Goal: Task Accomplishment & Management: Manage account settings

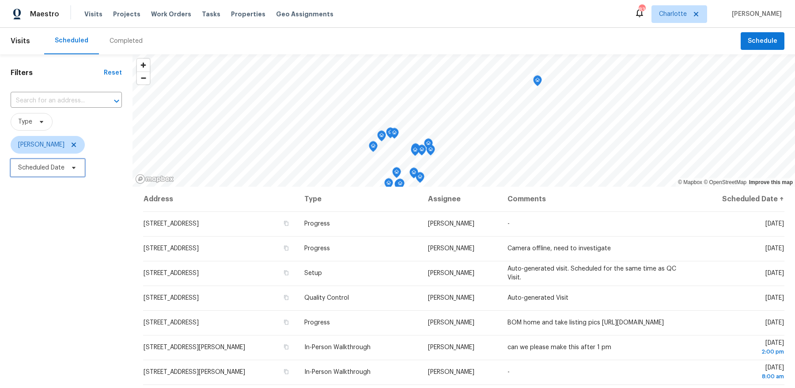
click at [52, 171] on span "Scheduled Date" at bounding box center [41, 167] width 46 height 9
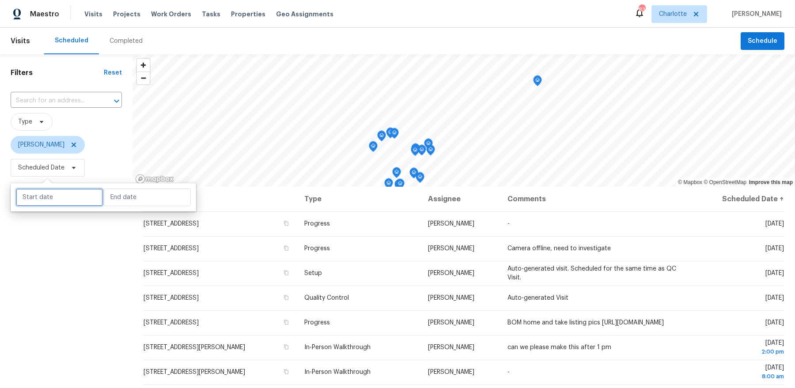
click at [68, 205] on input "text" at bounding box center [59, 198] width 87 height 18
select select "7"
select select "2025"
select select "8"
select select "2025"
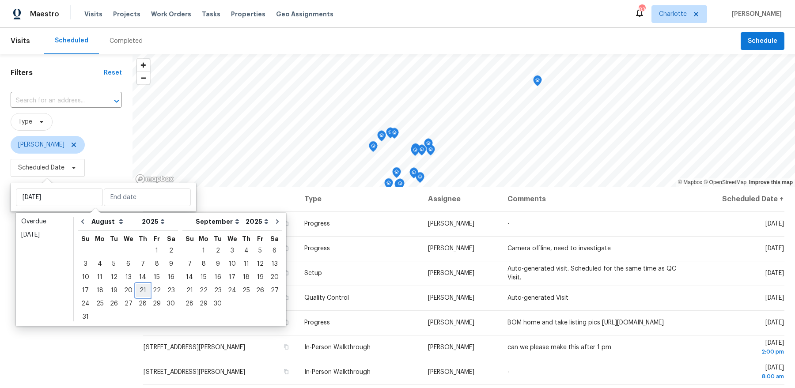
click at [142, 292] on div "21" at bounding box center [143, 290] width 14 height 12
type input "[DATE]"
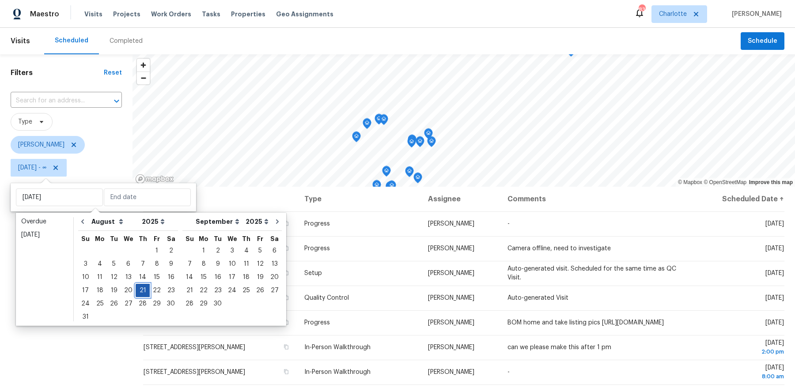
click at [142, 292] on div "21" at bounding box center [143, 290] width 14 height 12
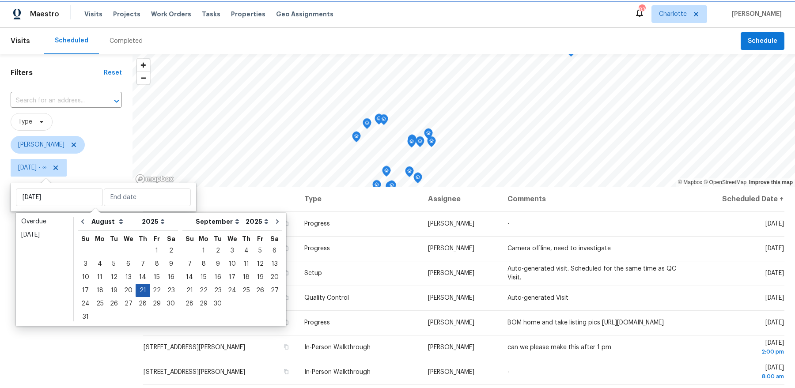
type input "[DATE]"
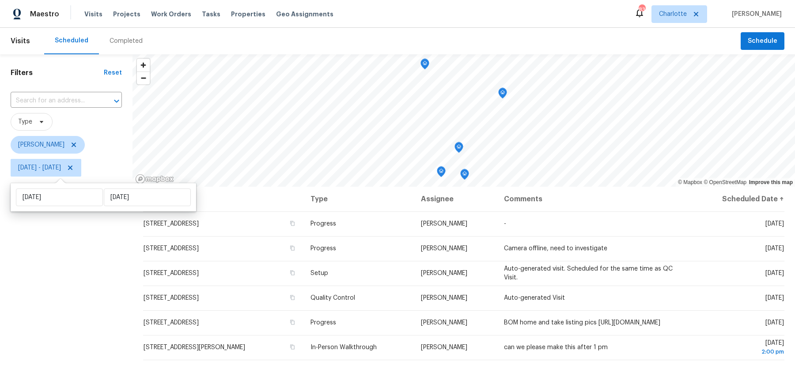
click at [62, 308] on div "Filters Reset ​ Type [PERSON_NAME] [DATE] - [DATE]" at bounding box center [66, 275] width 132 height 443
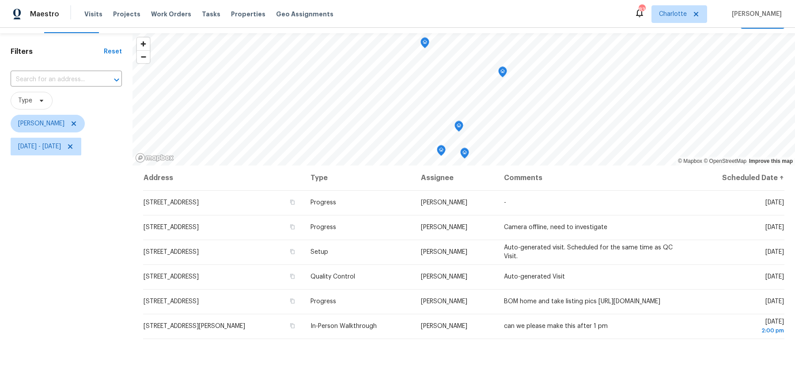
scroll to position [26, 0]
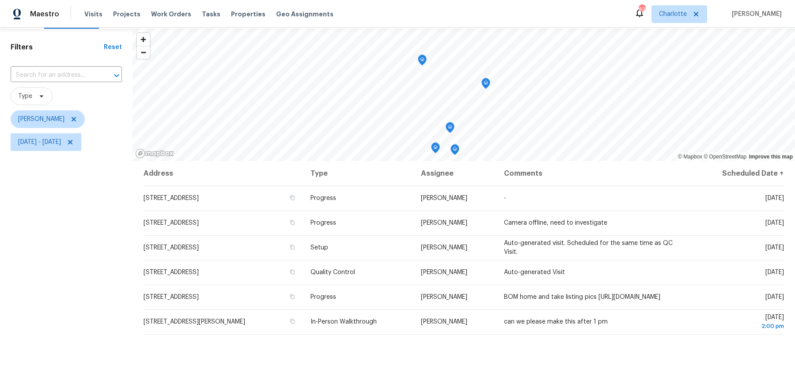
click at [488, 89] on div "Map marker" at bounding box center [485, 85] width 9 height 14
click at [485, 81] on icon "Map marker" at bounding box center [486, 84] width 8 height 10
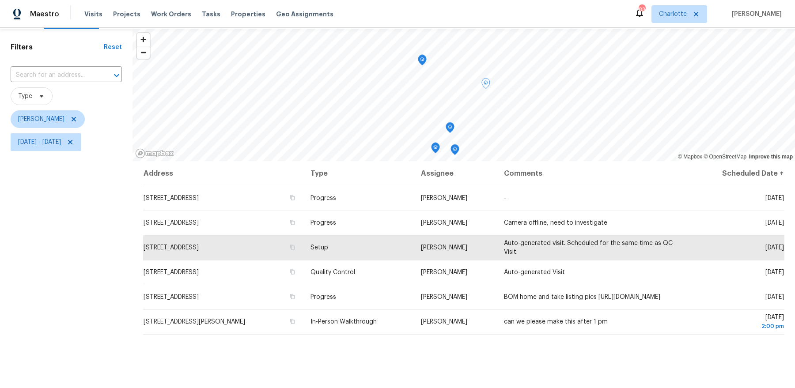
click at [420, 59] on icon "Map marker" at bounding box center [422, 60] width 8 height 10
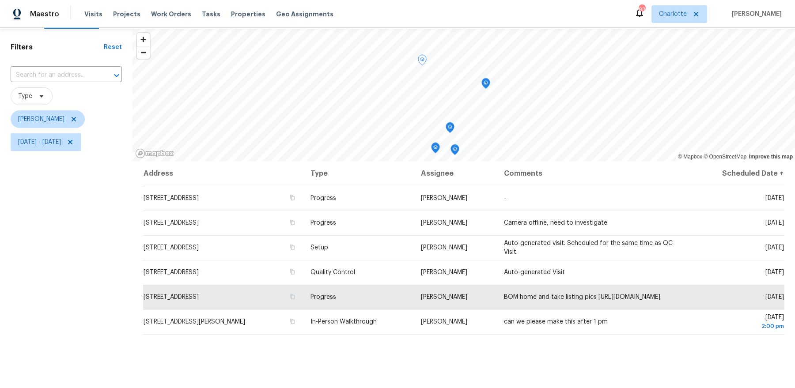
click at [449, 127] on icon "Map marker" at bounding box center [450, 127] width 3 height 2
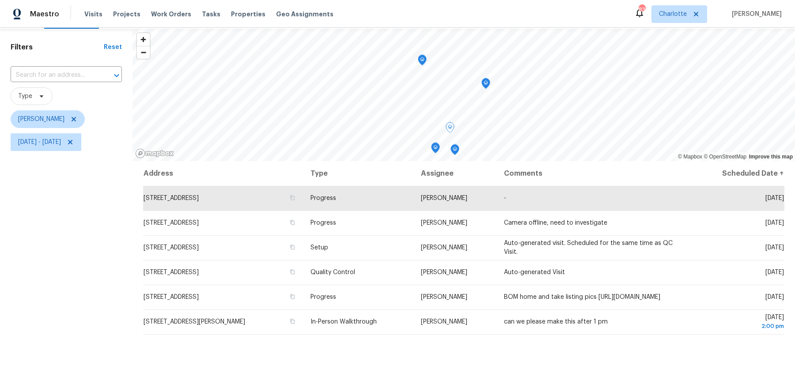
click at [433, 149] on icon "Map marker" at bounding box center [435, 148] width 8 height 10
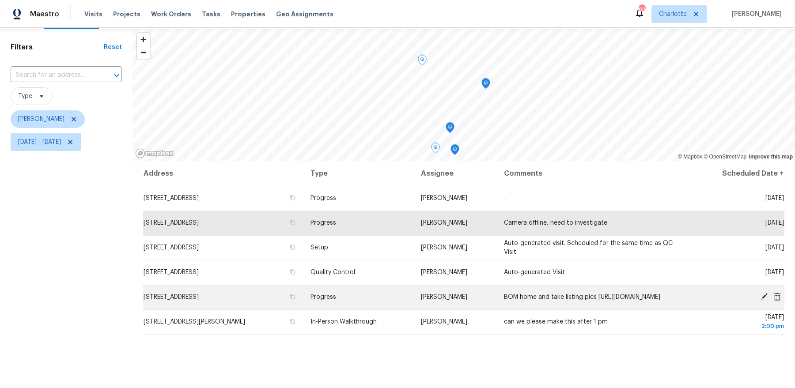
click at [761, 298] on icon at bounding box center [763, 296] width 7 height 7
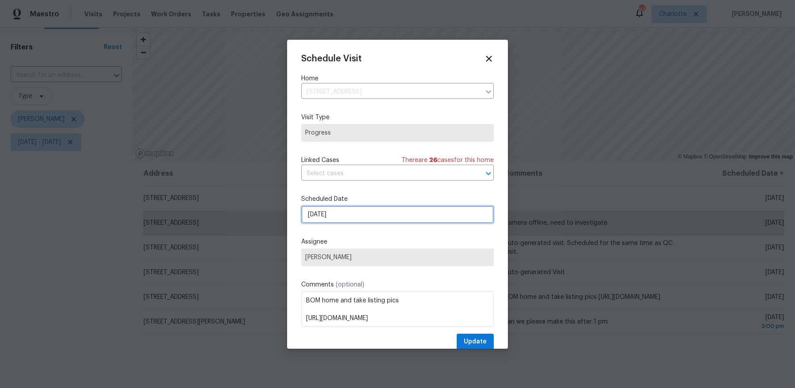
click at [329, 209] on input "[DATE]" at bounding box center [397, 215] width 193 height 18
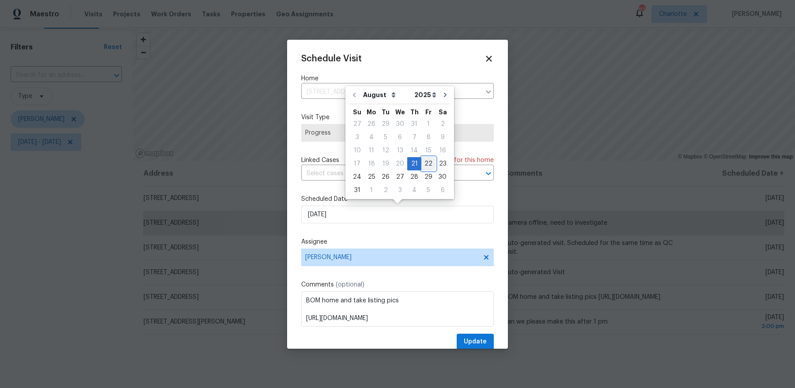
click at [421, 165] on div "22" at bounding box center [428, 164] width 14 height 12
type input "[DATE]"
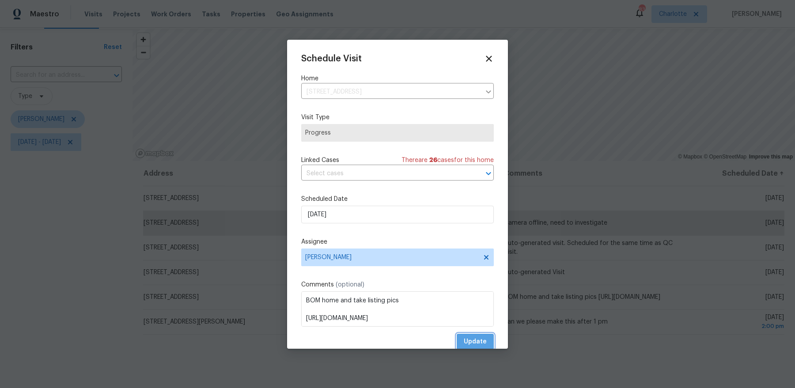
click at [483, 340] on span "Update" at bounding box center [475, 341] width 23 height 11
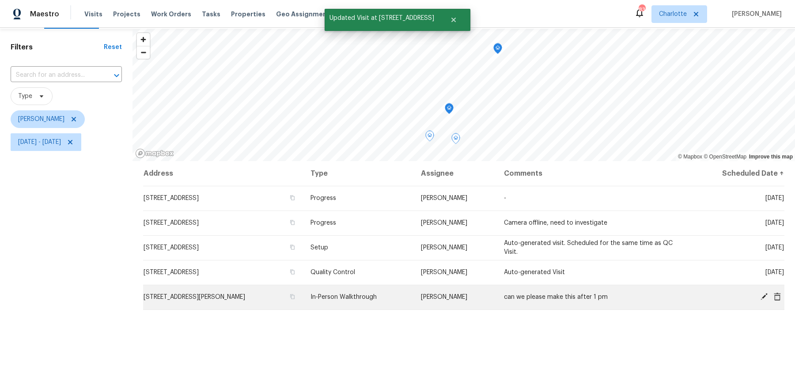
scroll to position [0, 0]
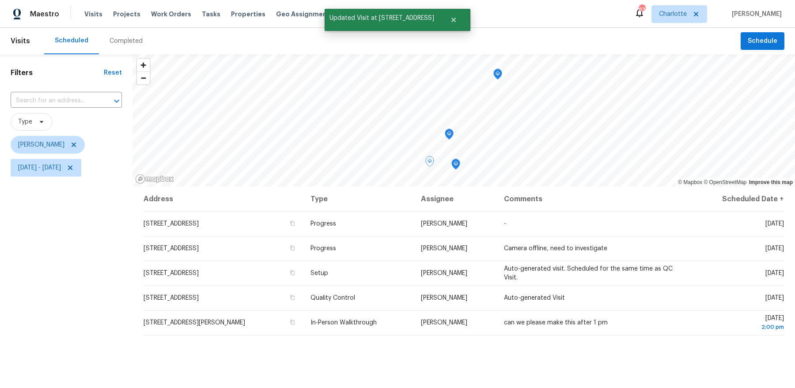
click at [450, 136] on icon "Map marker" at bounding box center [449, 134] width 8 height 10
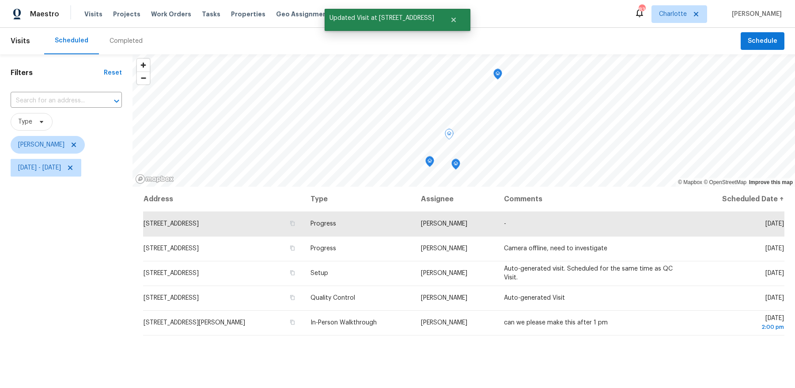
click at [430, 166] on icon "Map marker" at bounding box center [430, 162] width 8 height 10
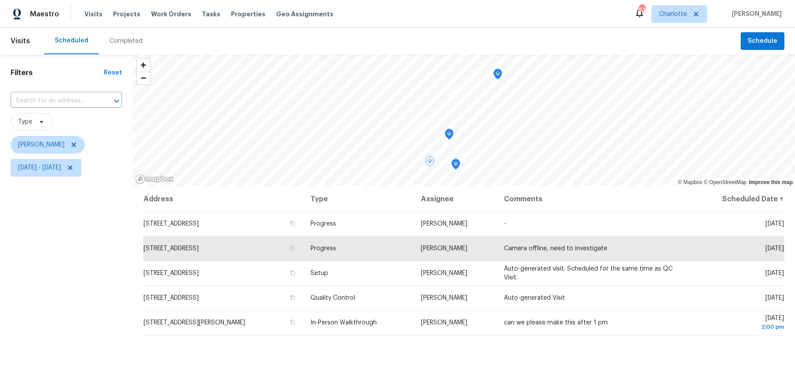
click at [453, 166] on icon "Map marker" at bounding box center [456, 164] width 8 height 10
